Goal: Check status: Check status

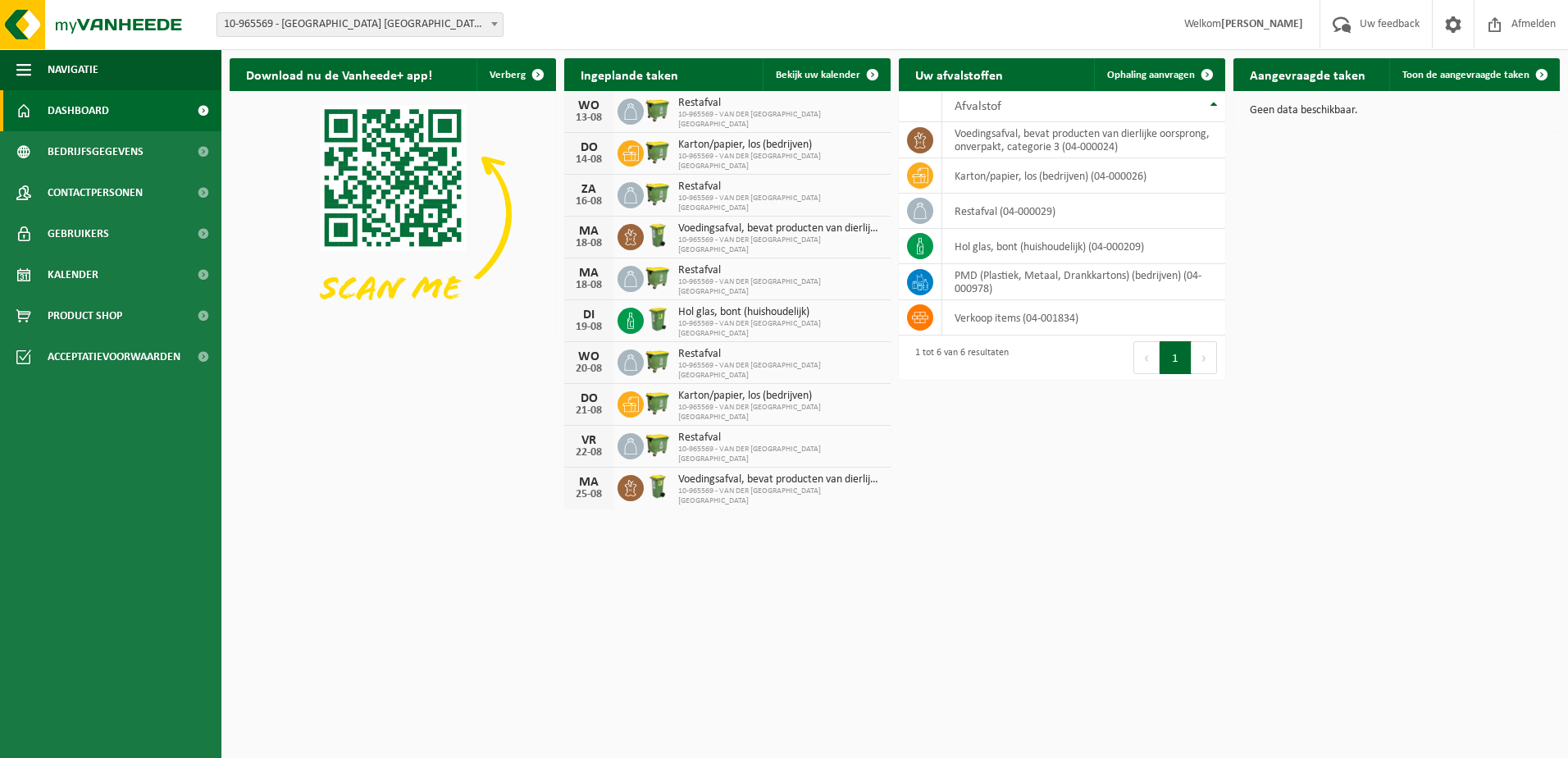
drag, startPoint x: 788, startPoint y: 81, endPoint x: 802, endPoint y: 109, distance: 31.3
click at [788, 81] on link "Bekijk uw kalender" at bounding box center [825, 75] width 126 height 33
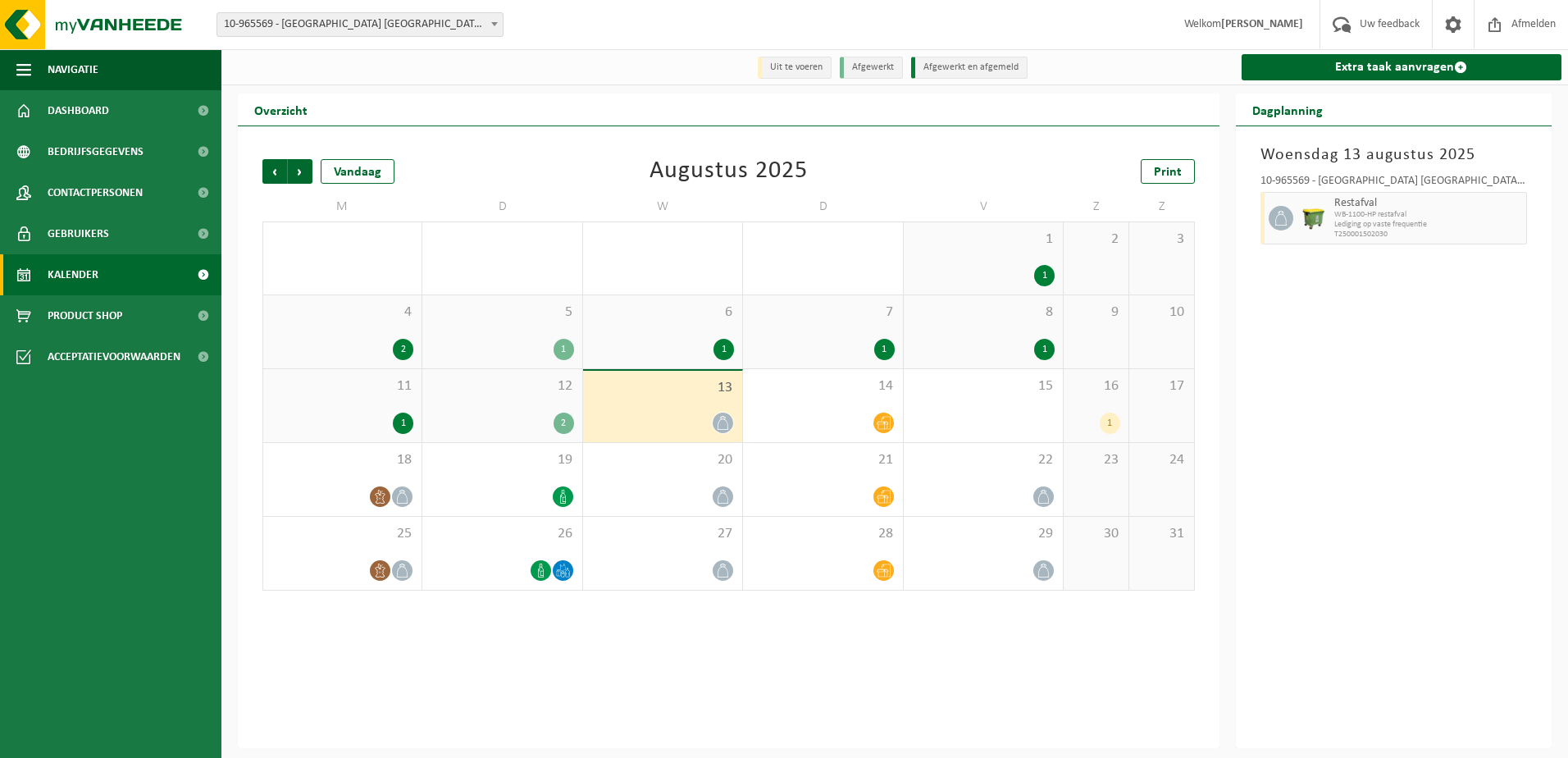
click at [370, 392] on span "11" at bounding box center [342, 385] width 142 height 18
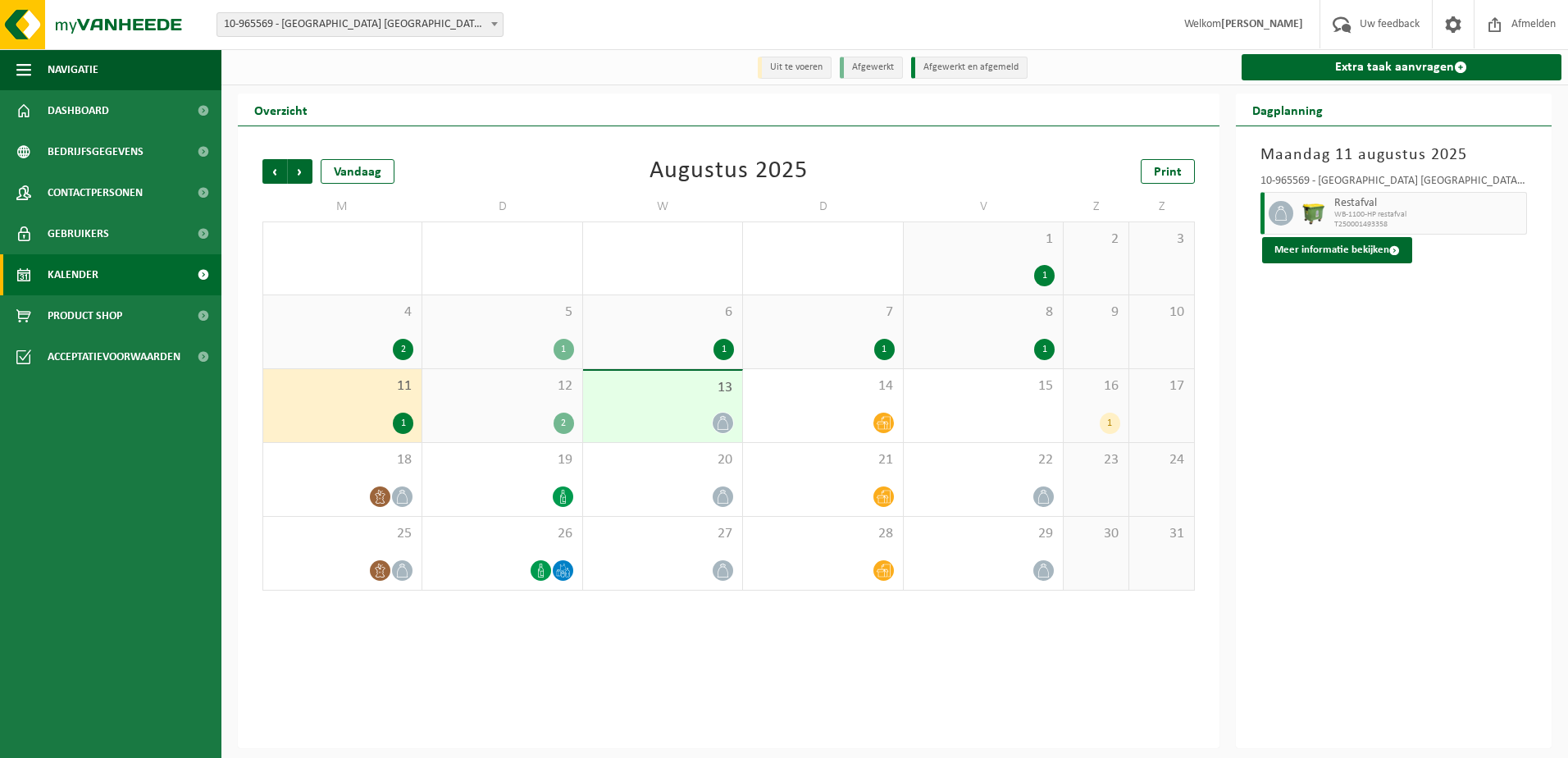
click at [495, 398] on div "12 2" at bounding box center [501, 406] width 159 height 73
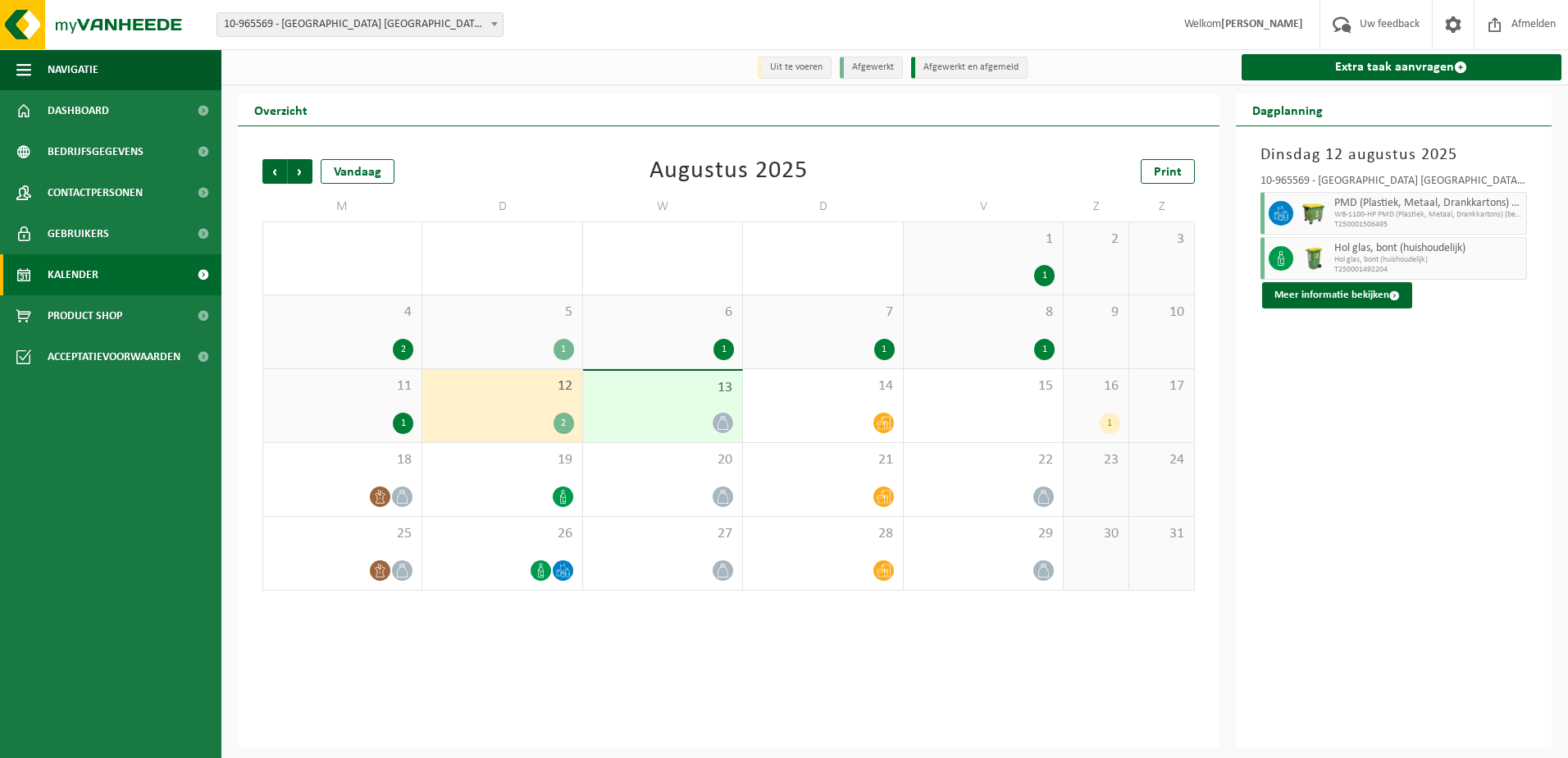
click at [1276, 393] on div "[DATE] 10-965569 - VAN DER [GEOGRAPHIC_DATA] [GEOGRAPHIC_DATA] - [GEOGRAPHIC_DA…" at bounding box center [1394, 437] width 317 height 621
click at [374, 169] on div "Vandaag" at bounding box center [357, 171] width 74 height 25
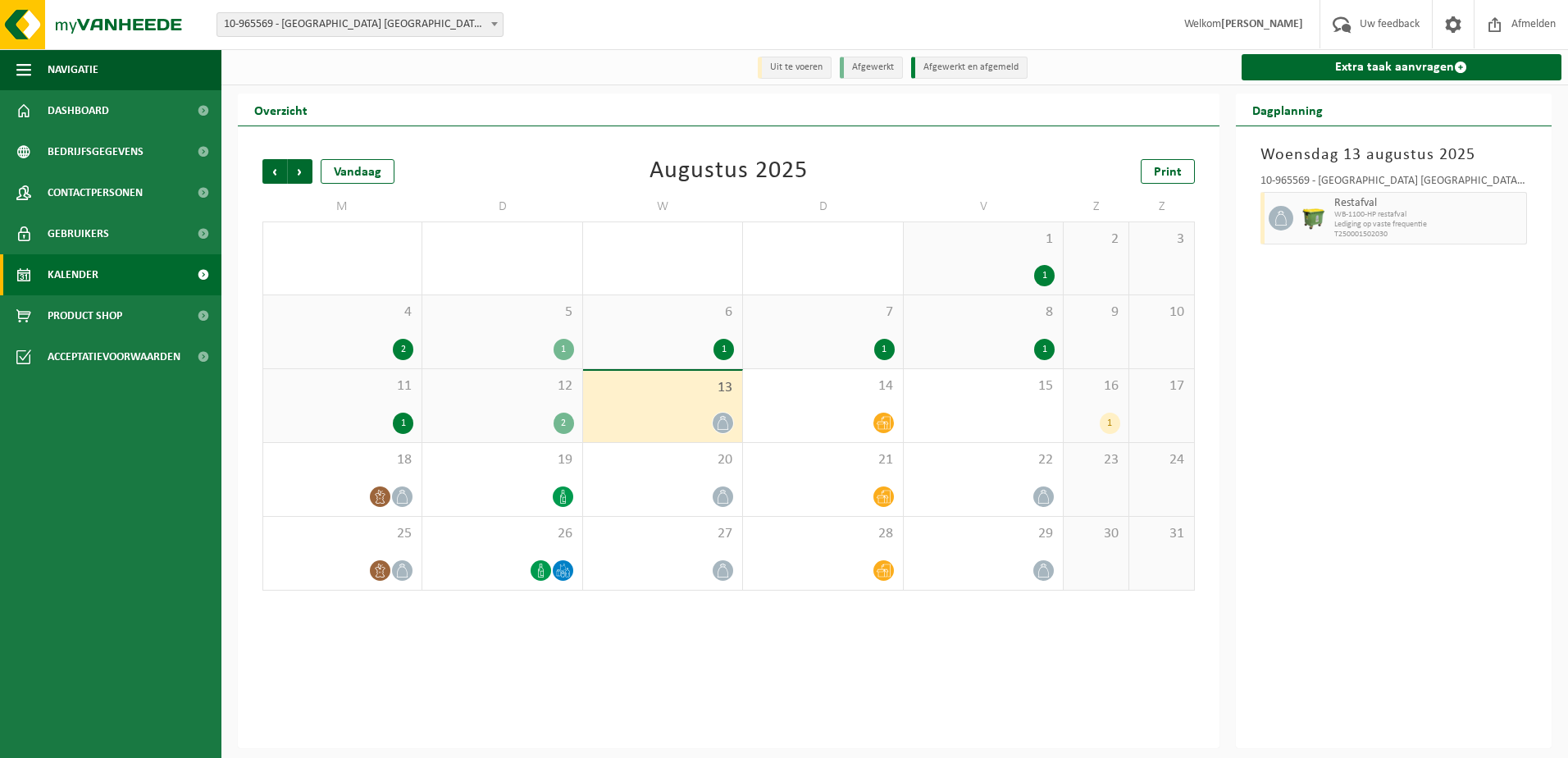
click at [1095, 401] on div "16 1" at bounding box center [1096, 406] width 65 height 73
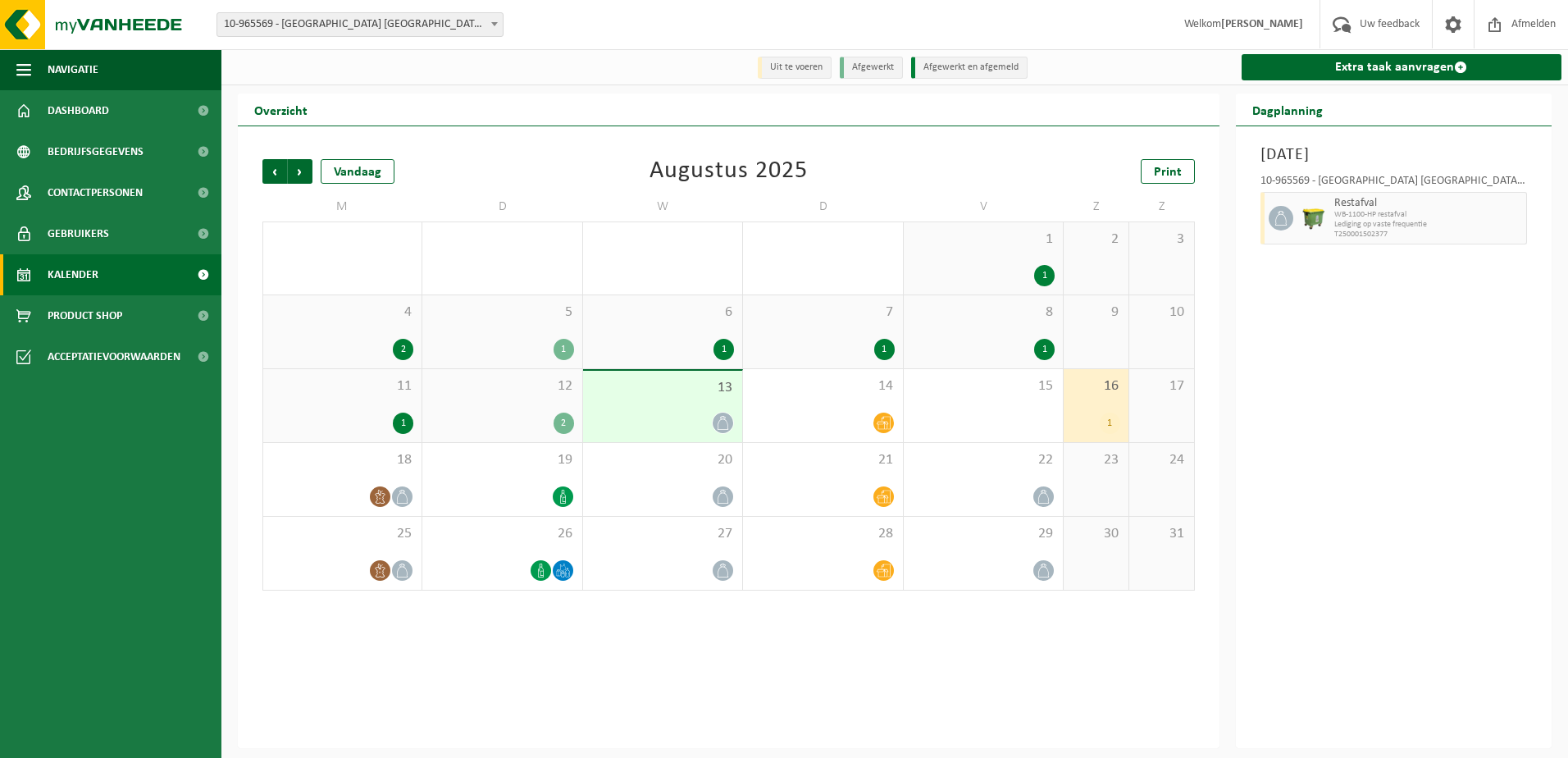
click at [1290, 430] on div "[DATE] 10-965569 - [GEOGRAPHIC_DATA] [GEOGRAPHIC_DATA] - [GEOGRAPHIC_DATA] Rest…" at bounding box center [1394, 437] width 317 height 621
